Goal: Task Accomplishment & Management: Manage account settings

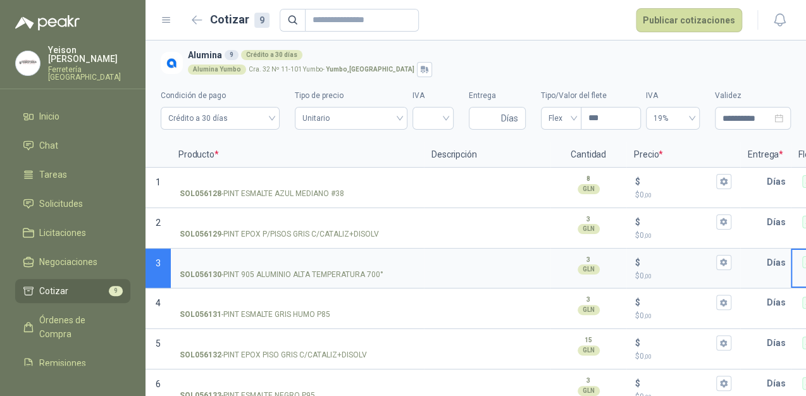
scroll to position [0, 233]
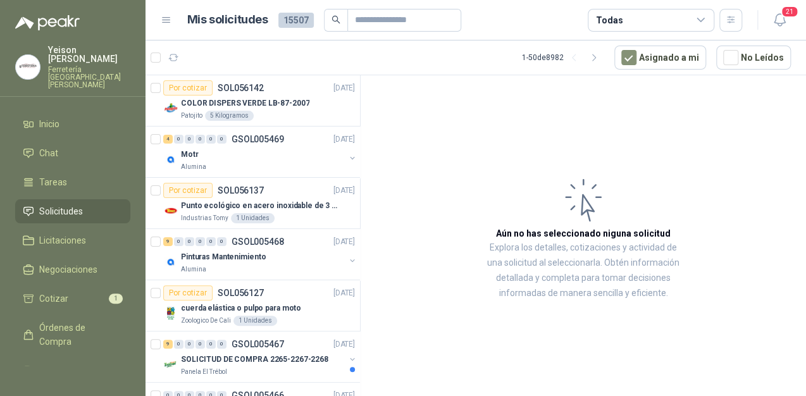
scroll to position [51, 0]
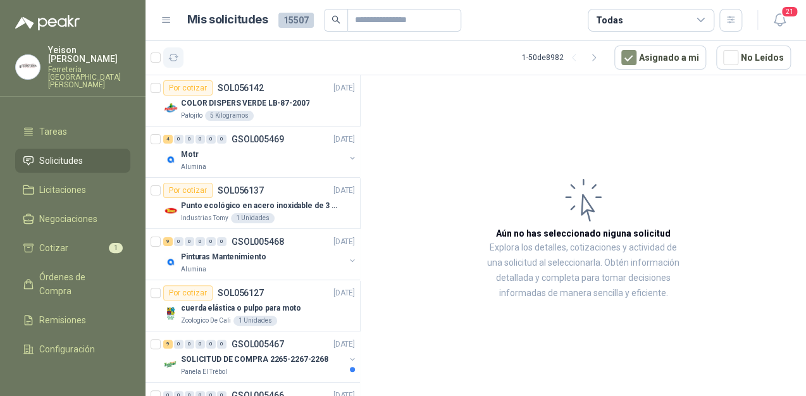
click at [175, 54] on icon "button" at bounding box center [173, 57] width 9 height 6
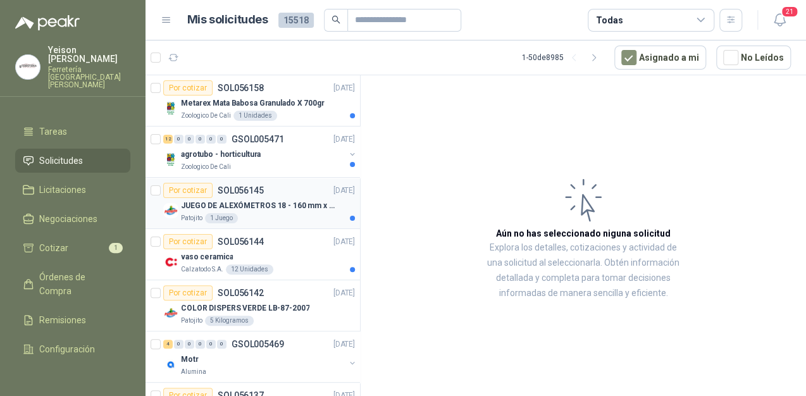
click at [268, 206] on p "JUEGO DE ALEXÓMETROS 18 - 160 mm x 0,01 mm 2824-S3" at bounding box center [260, 206] width 158 height 12
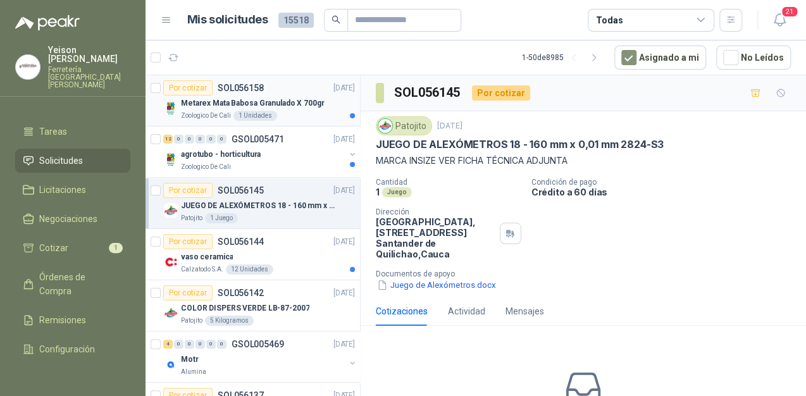
click at [282, 103] on p "Metarex Mata Babosa Granulado X 700gr" at bounding box center [253, 103] width 144 height 12
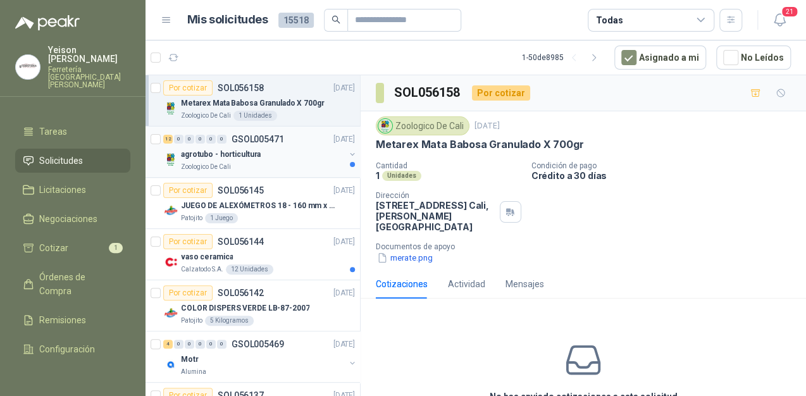
click at [278, 154] on div "agrotubo - horticultura" at bounding box center [263, 154] width 164 height 15
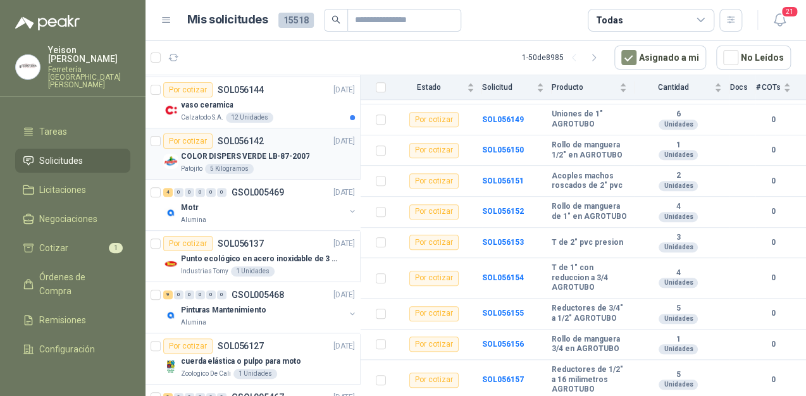
scroll to position [51, 0]
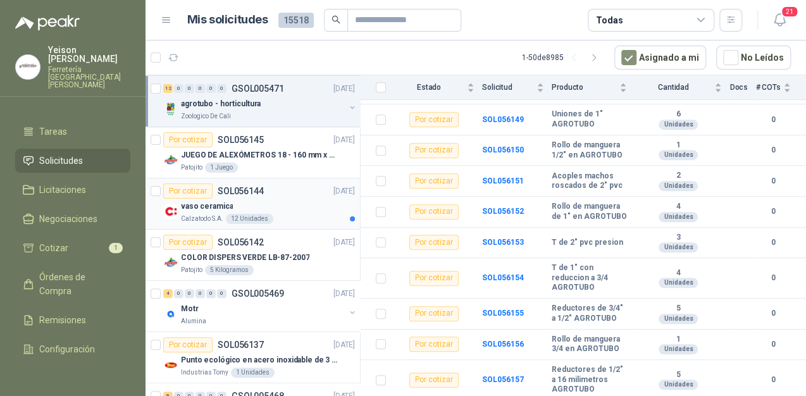
click at [279, 205] on div "vaso ceramica" at bounding box center [268, 206] width 174 height 15
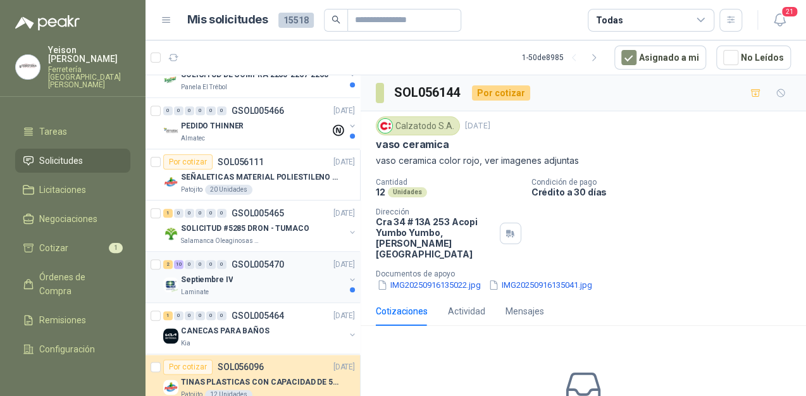
scroll to position [506, 0]
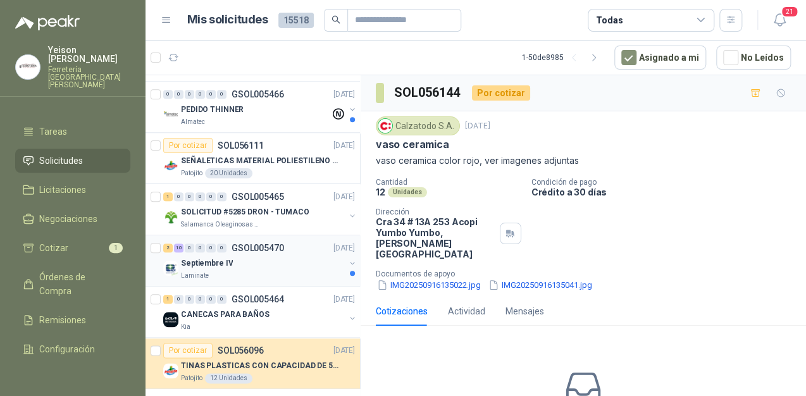
click at [232, 268] on div "Septiembre IV" at bounding box center [263, 263] width 164 height 15
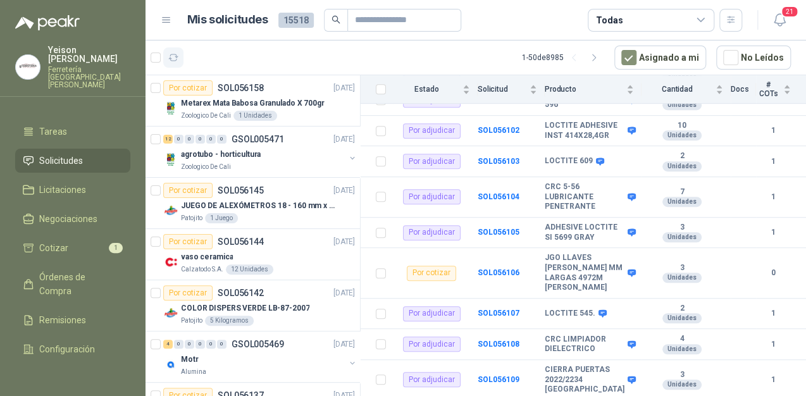
click at [171, 56] on icon "button" at bounding box center [173, 58] width 11 height 11
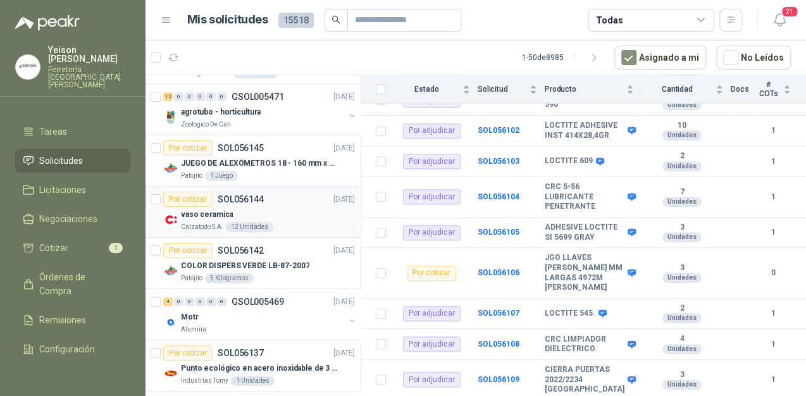
scroll to position [51, 0]
